Goal: Task Accomplishment & Management: Manage account settings

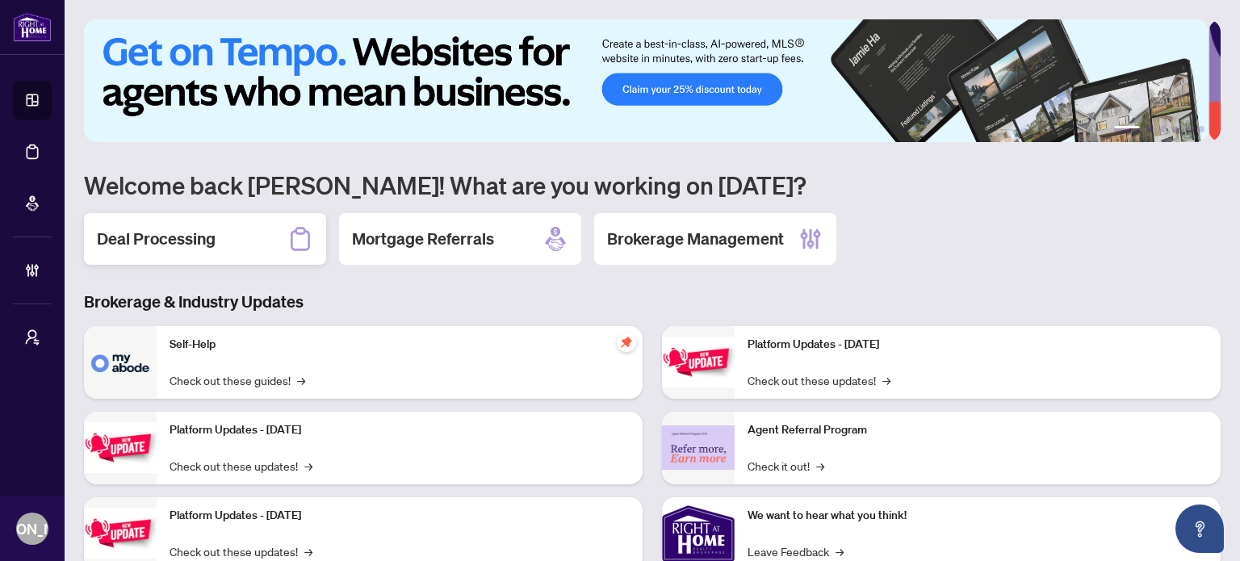
click at [262, 238] on div "Deal Processing" at bounding box center [205, 239] width 242 height 52
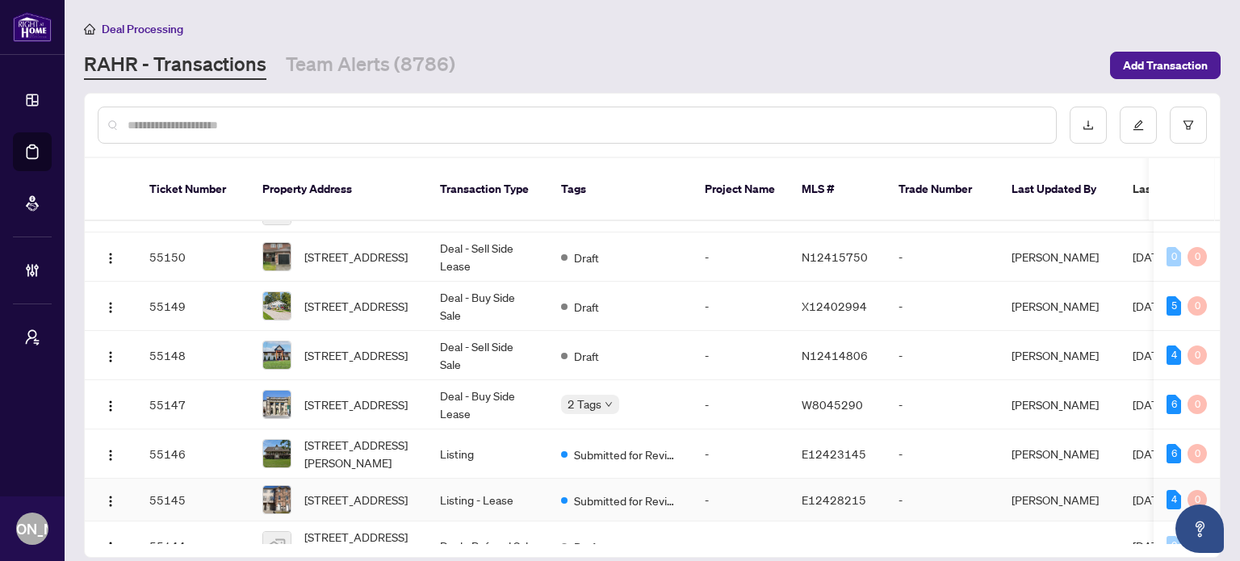
scroll to position [242, 0]
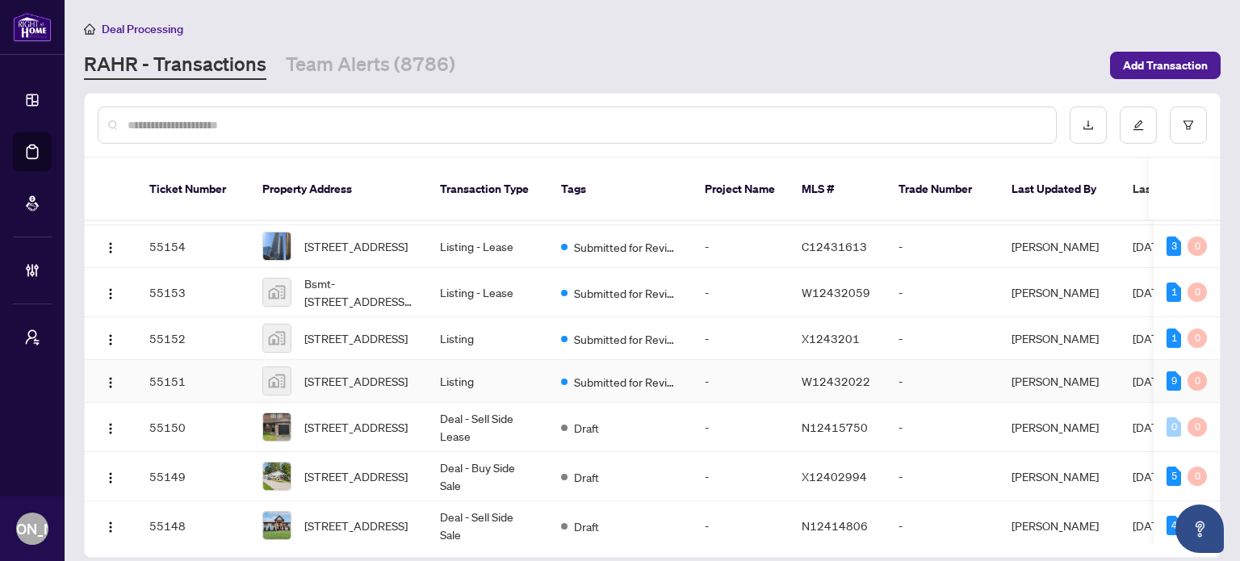
click at [500, 368] on td "Listing" at bounding box center [487, 381] width 121 height 43
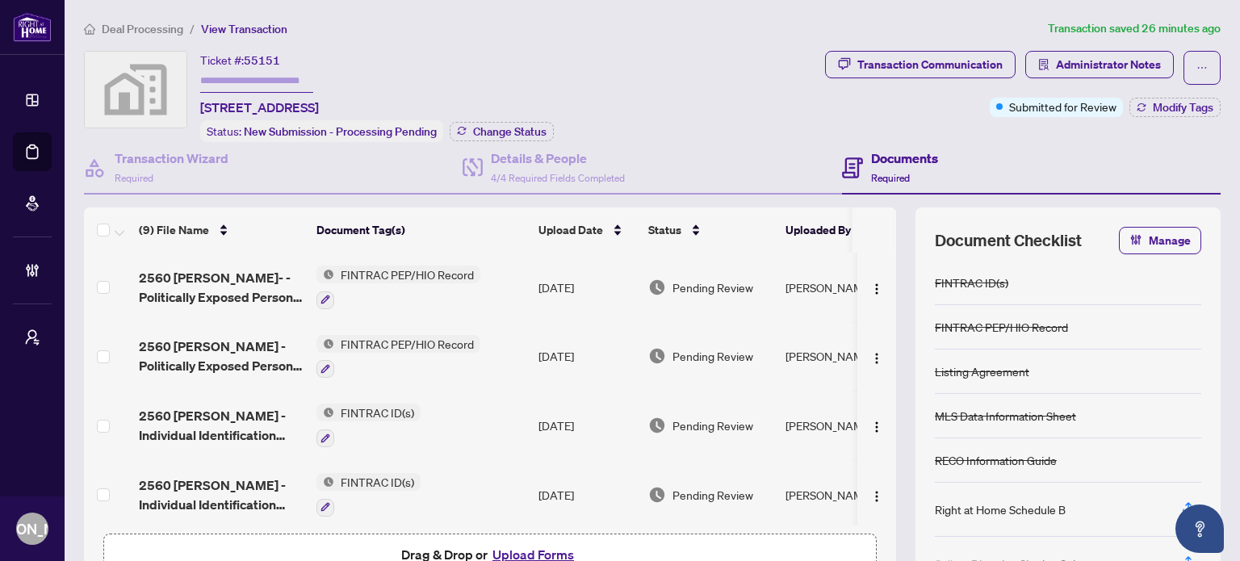
click at [936, 156] on div "Documents Required" at bounding box center [1031, 168] width 379 height 52
click at [478, 290] on div at bounding box center [398, 299] width 164 height 19
click at [513, 279] on td "FINTRAC PEP/HIO Record" at bounding box center [421, 287] width 222 height 69
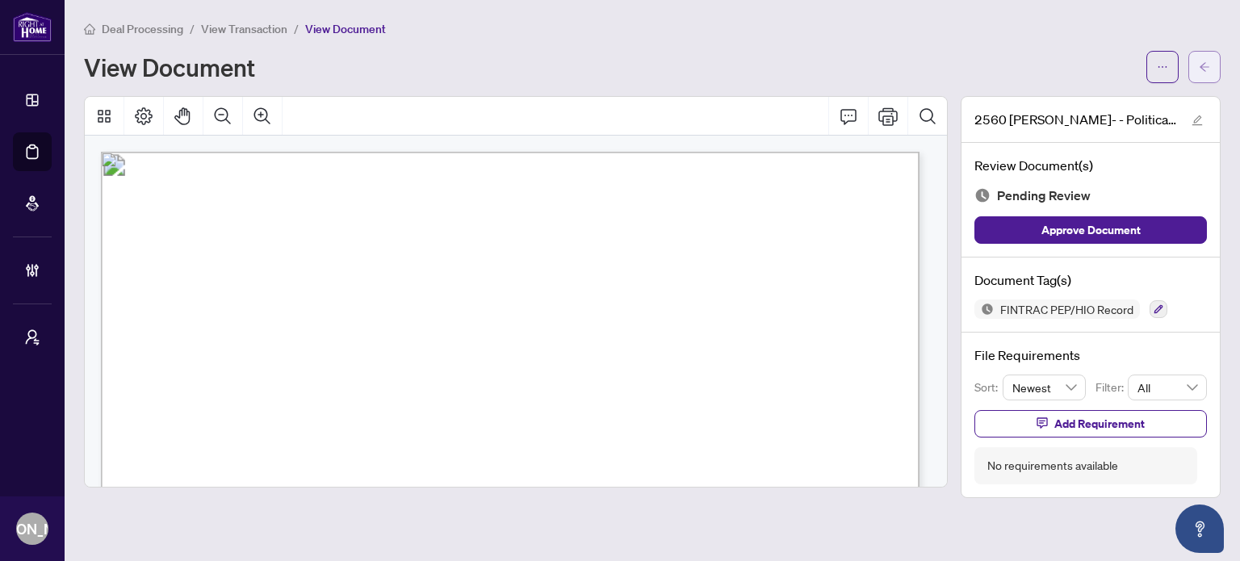
click at [1214, 63] on button "button" at bounding box center [1204, 67] width 32 height 32
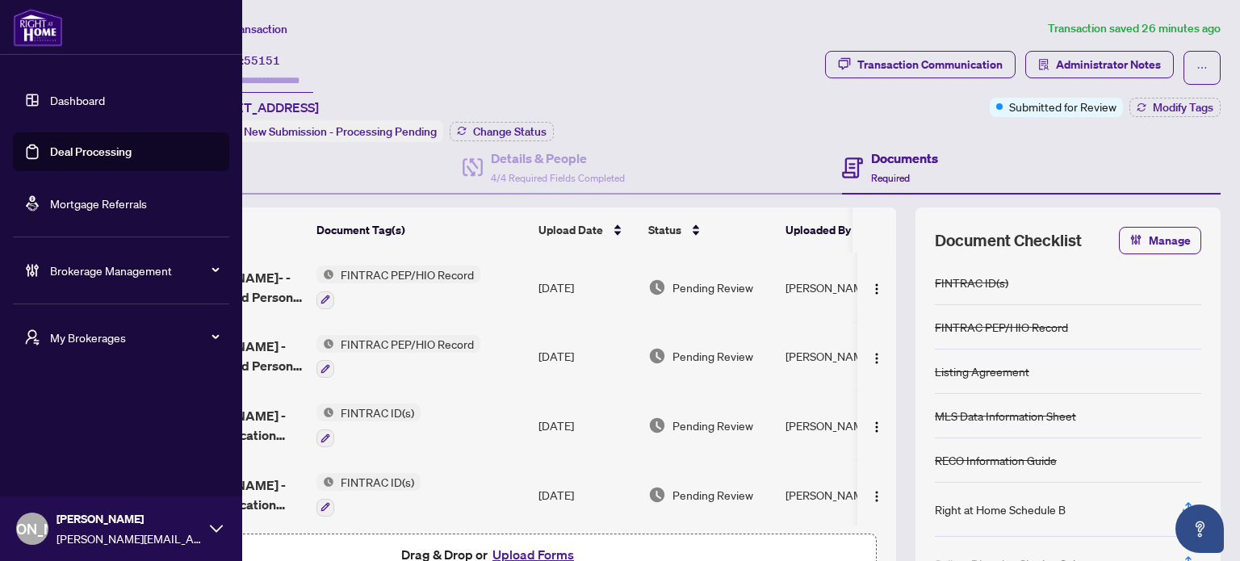
click at [50, 96] on link "Dashboard" at bounding box center [77, 100] width 55 height 15
